Goal: Check status: Check status

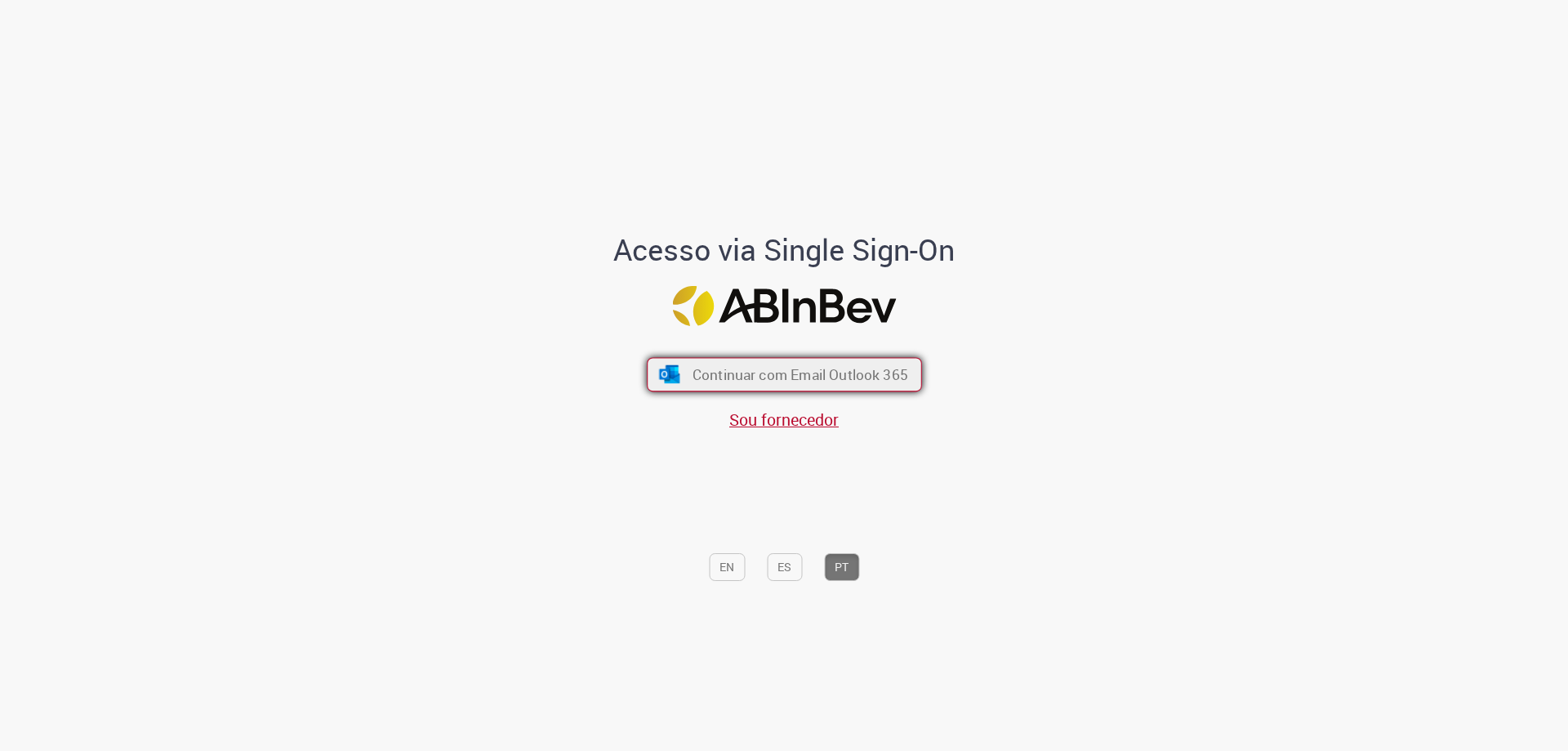
click at [706, 369] on span "Continuar com Email Outlook 365" at bounding box center [799, 374] width 216 height 19
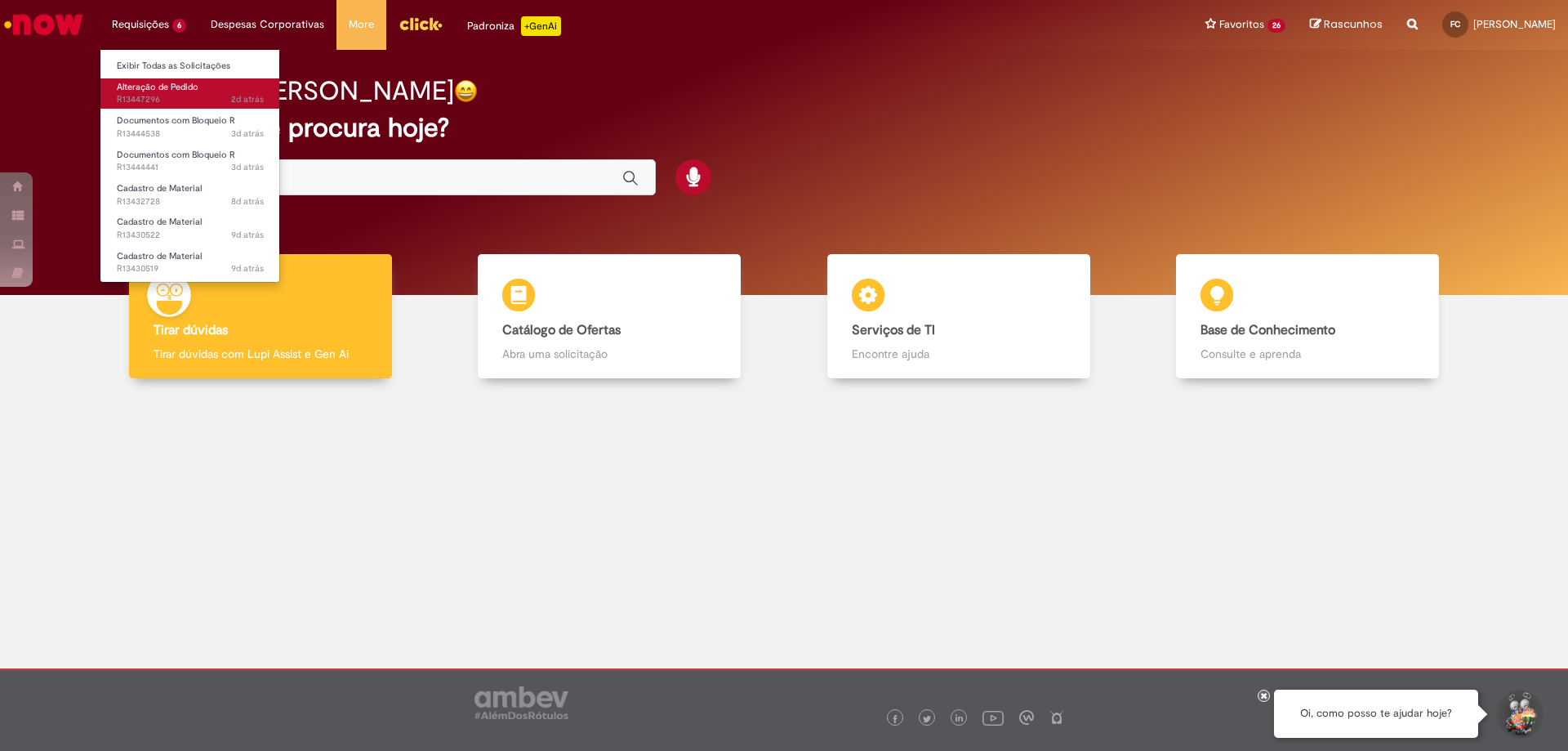
click at [153, 100] on span "2d atrás 2 dias atrás R13447296" at bounding box center [190, 99] width 147 height 13
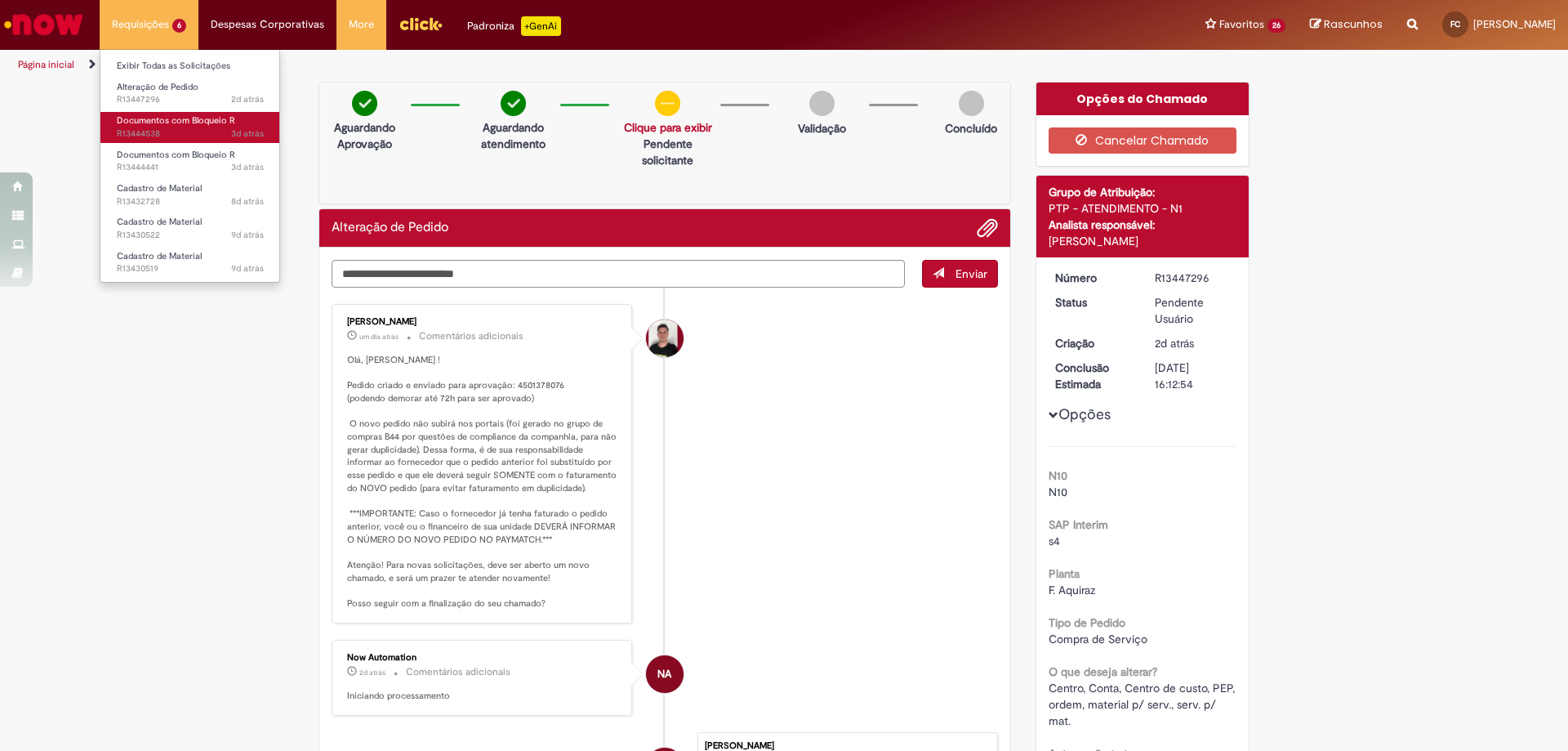
click at [160, 128] on span "3d atrás 3 dias atrás R13444538" at bounding box center [190, 134] width 147 height 13
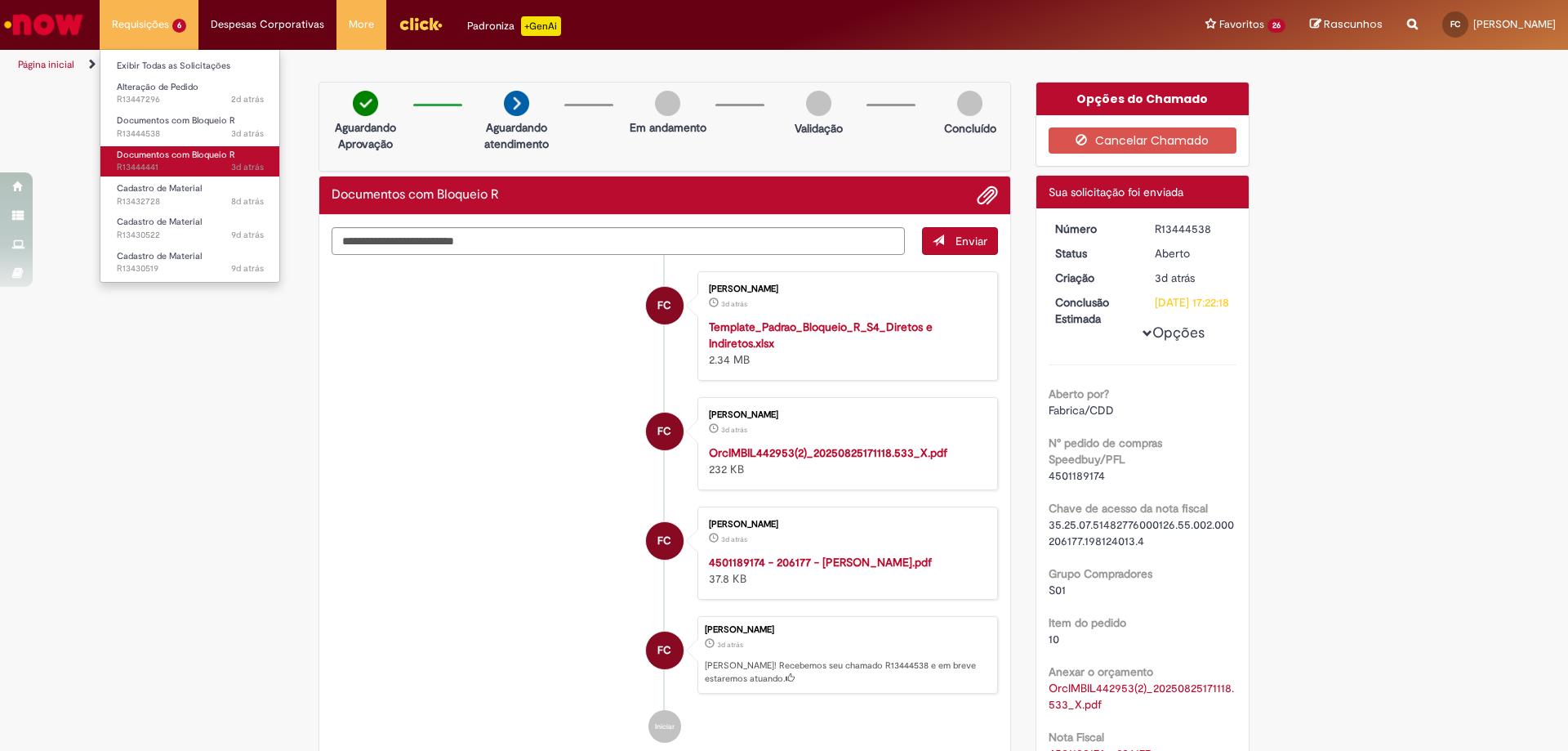
click at [131, 161] on span "3d atrás 3 dias atrás R13444441" at bounding box center [190, 167] width 147 height 13
